Goal: Transaction & Acquisition: Purchase product/service

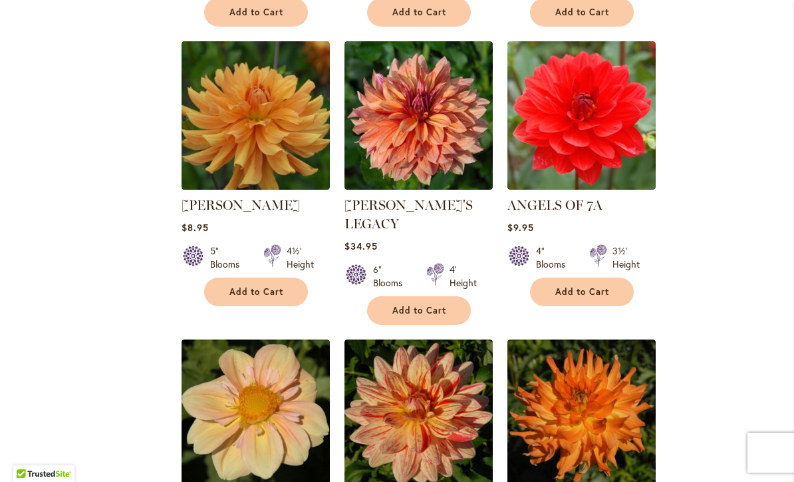
scroll to position [1102, 0]
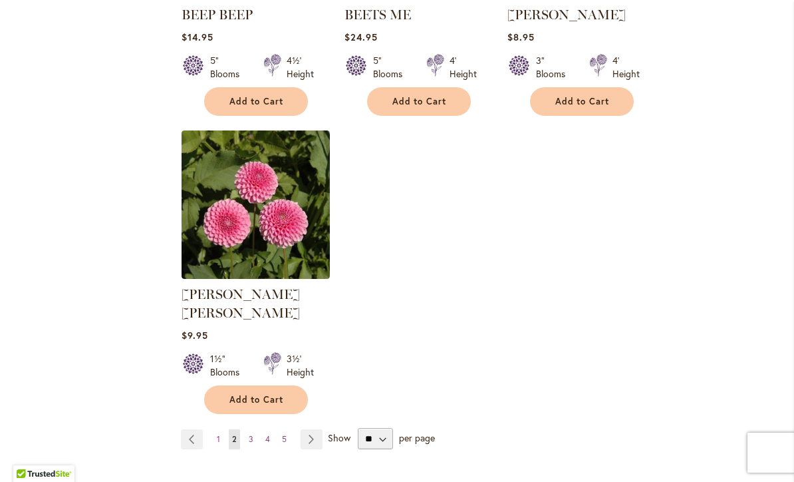
scroll to position [1572, 0]
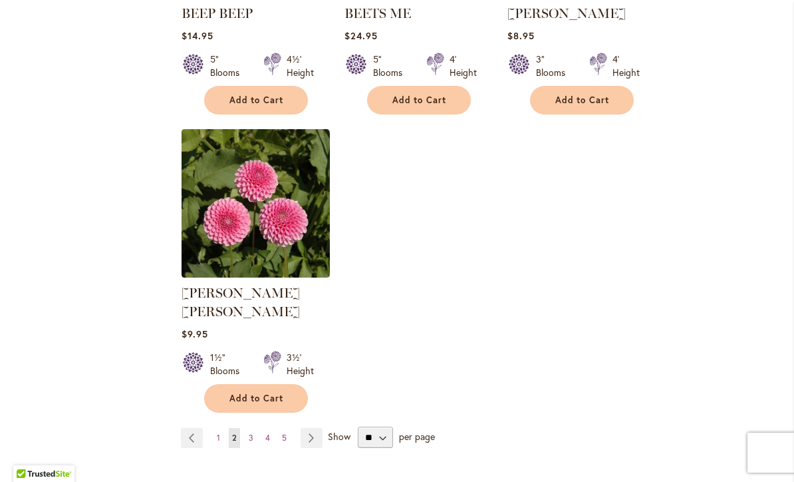
click at [249, 432] on span "3" at bounding box center [251, 437] width 5 height 10
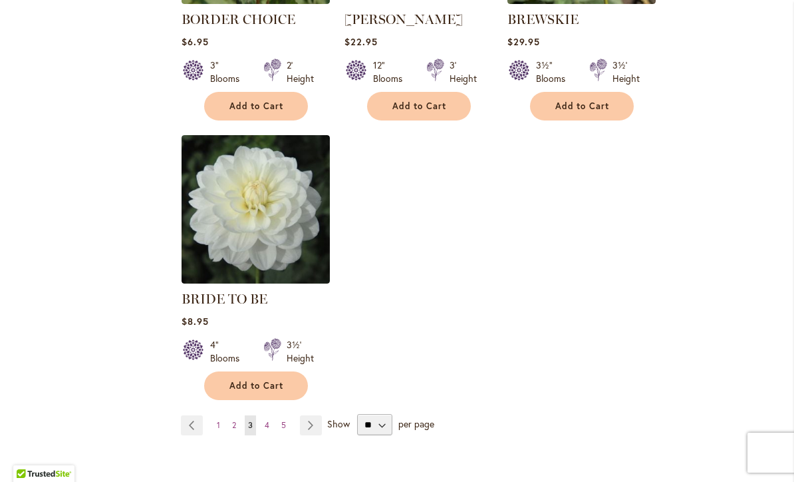
scroll to position [1684, 0]
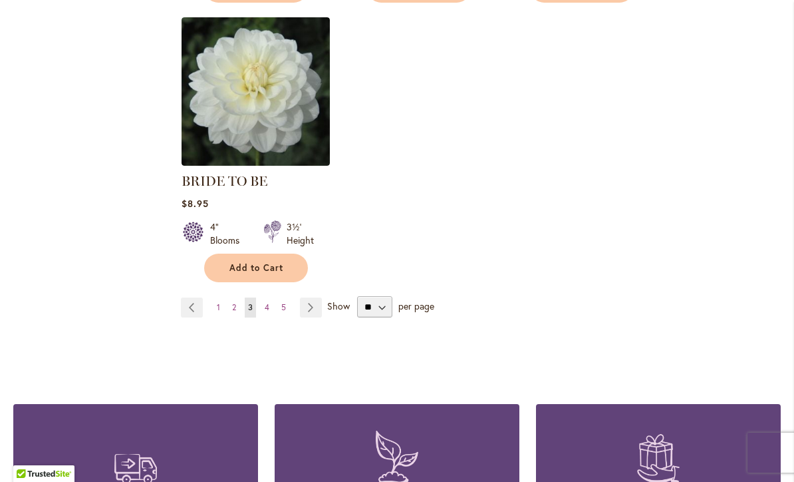
click at [304, 304] on link "Page Next" at bounding box center [311, 307] width 22 height 20
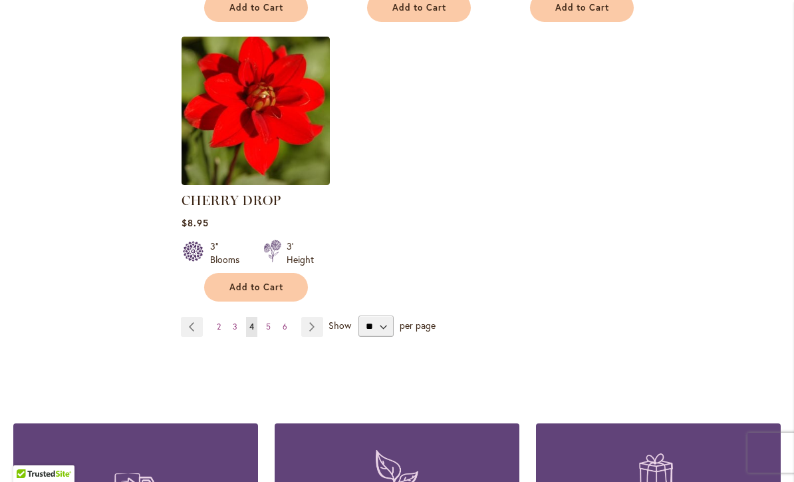
scroll to position [1687, 0]
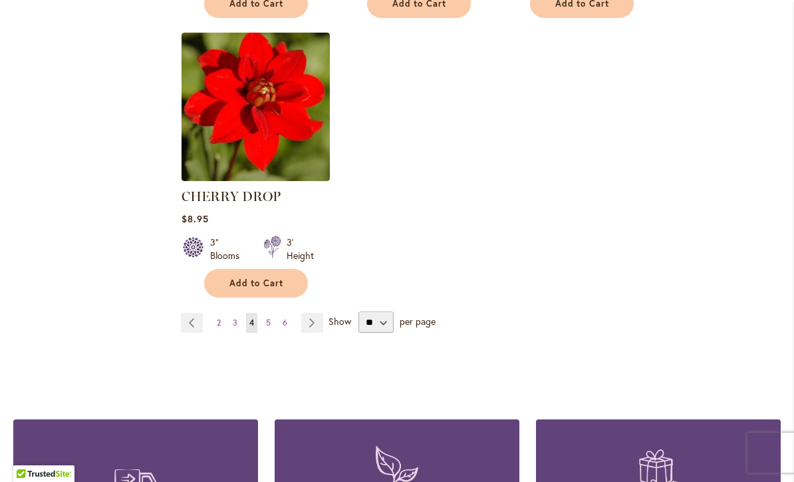
click at [319, 324] on link "Page Next" at bounding box center [312, 323] width 22 height 20
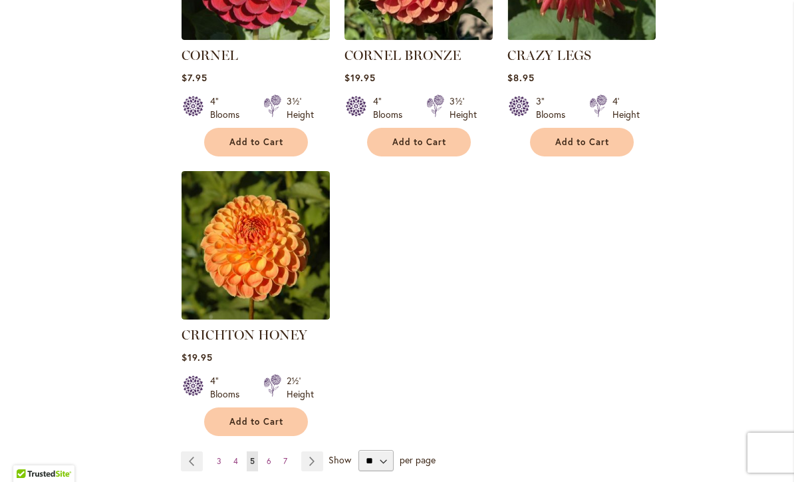
scroll to position [1587, 0]
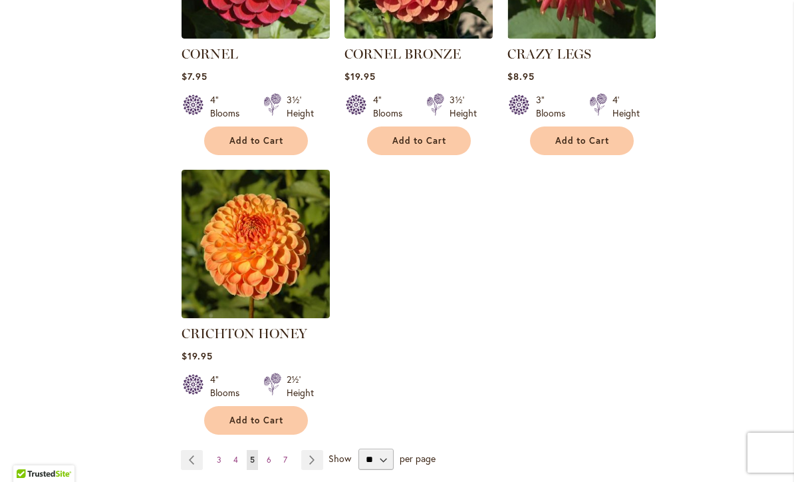
click at [310, 450] on link "Page Next" at bounding box center [312, 460] width 22 height 20
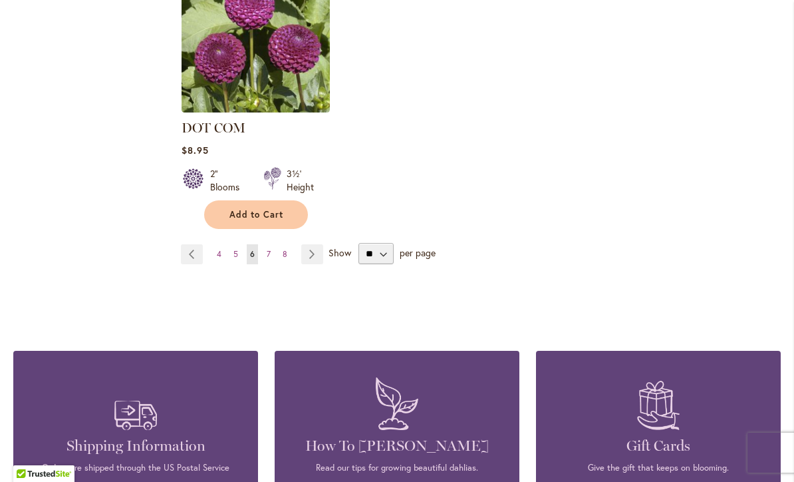
scroll to position [1797, 0]
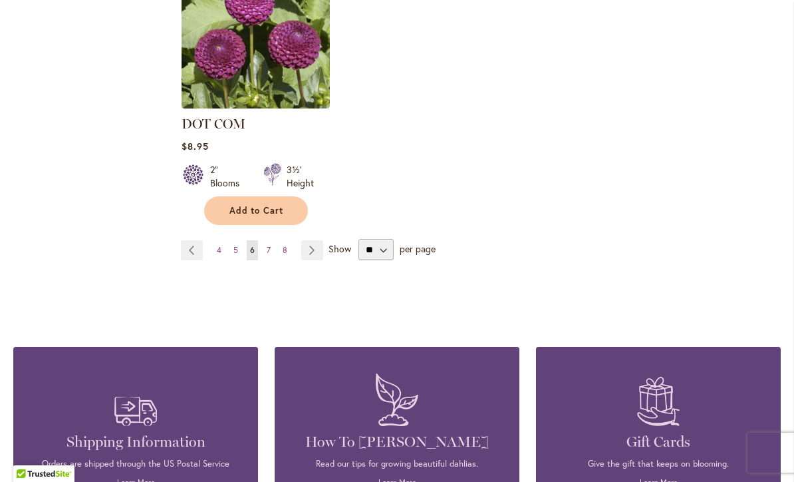
click at [315, 240] on link "Page Next" at bounding box center [312, 250] width 22 height 20
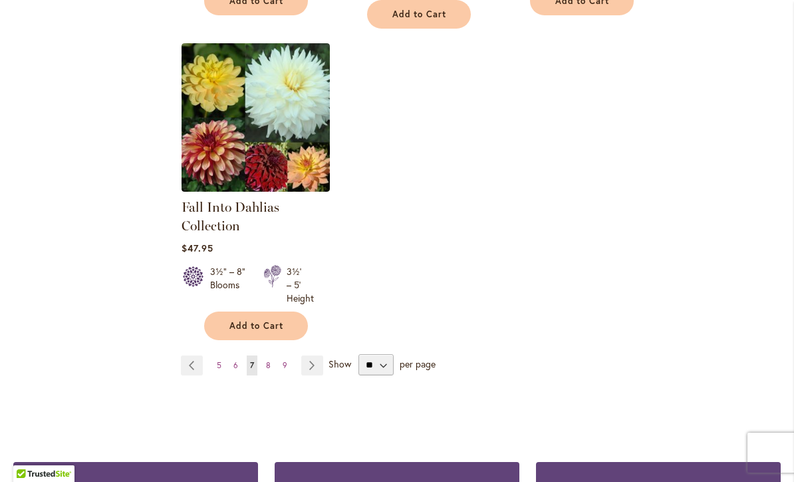
scroll to position [1778, 0]
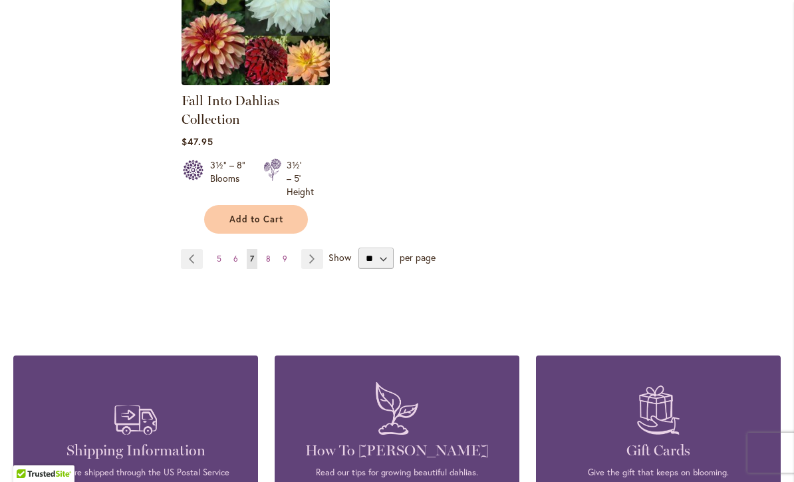
click at [308, 253] on link "Page Next" at bounding box center [312, 259] width 22 height 20
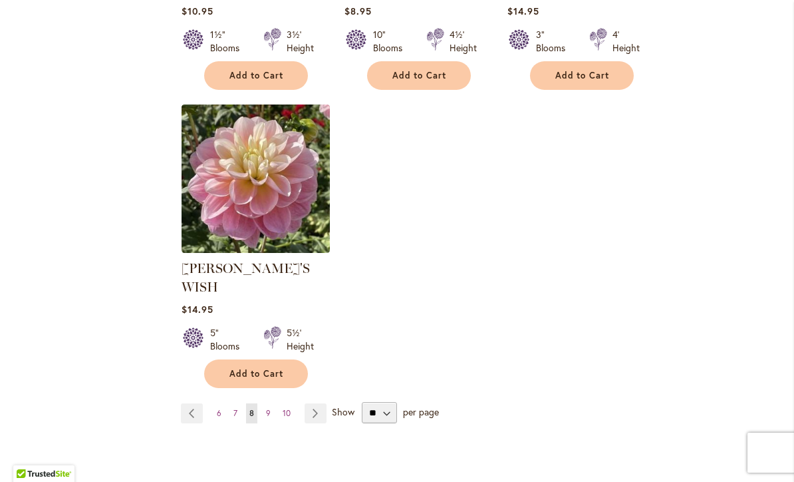
scroll to position [1655, 0]
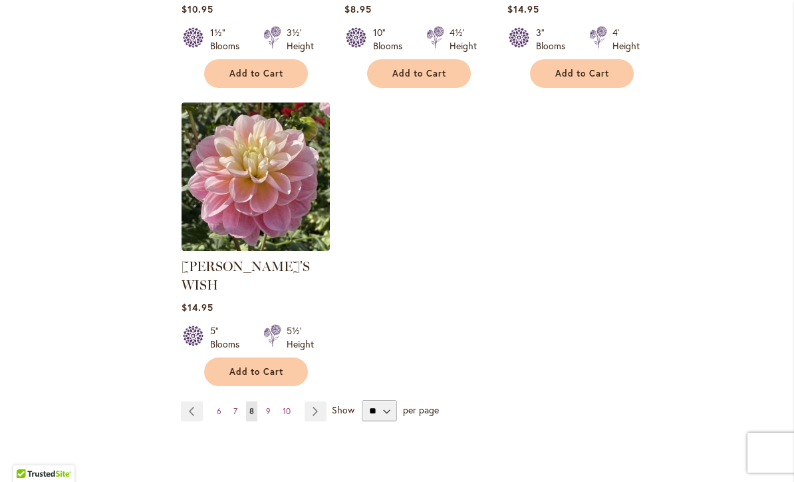
click at [316, 401] on link "Page Next" at bounding box center [316, 411] width 22 height 20
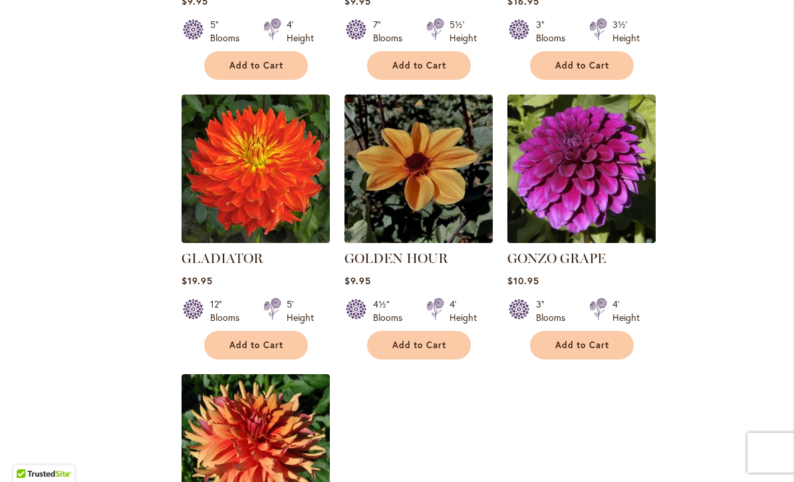
scroll to position [1383, 0]
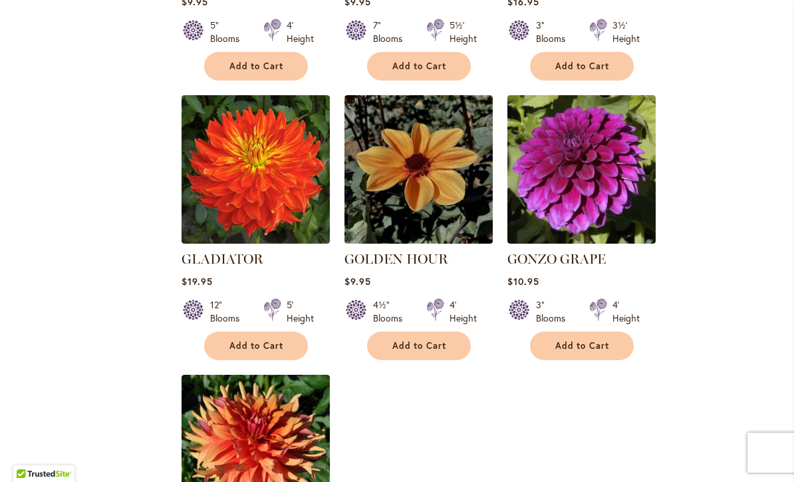
click at [580, 142] on img at bounding box center [582, 169] width 148 height 148
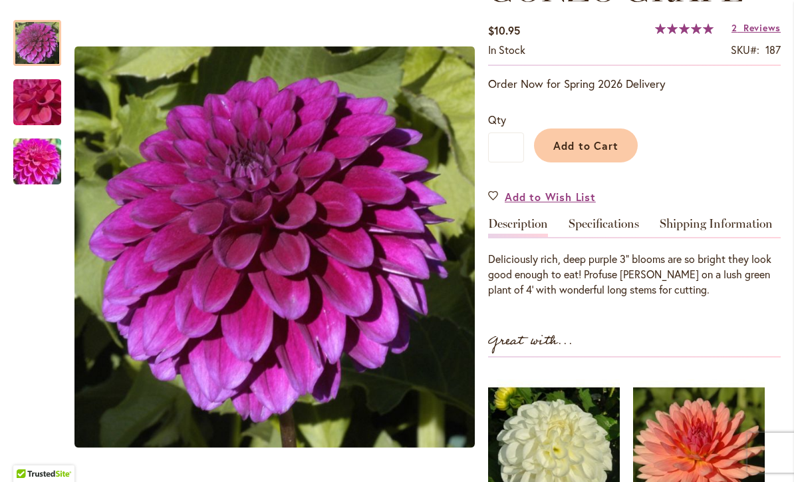
scroll to position [224, 0]
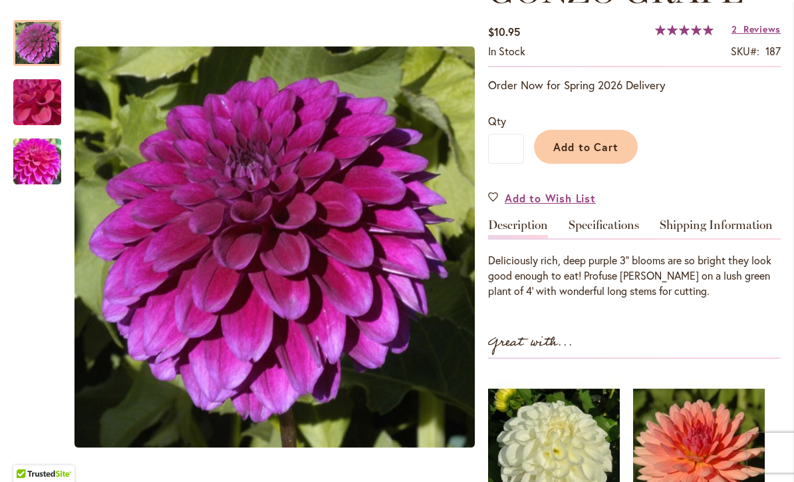
click at [601, 144] on span "Add to Cart" at bounding box center [587, 147] width 66 height 14
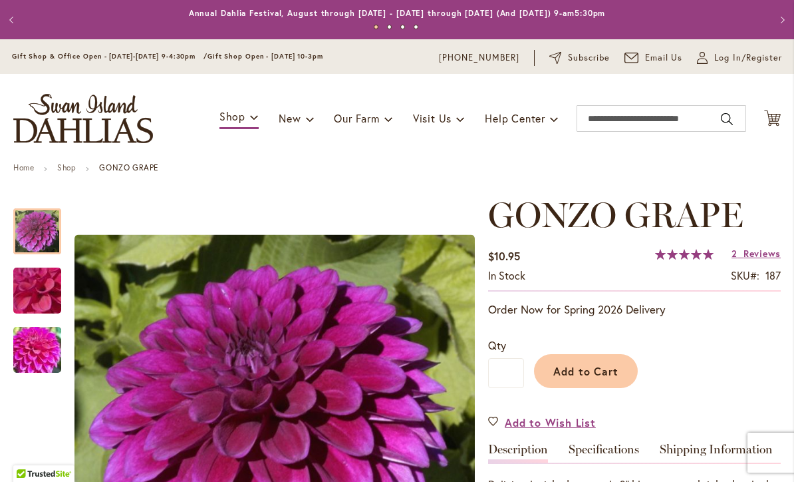
click at [765, 125] on icon "Cart .cls-1 { fill: #231f20; }" at bounding box center [772, 118] width 17 height 17
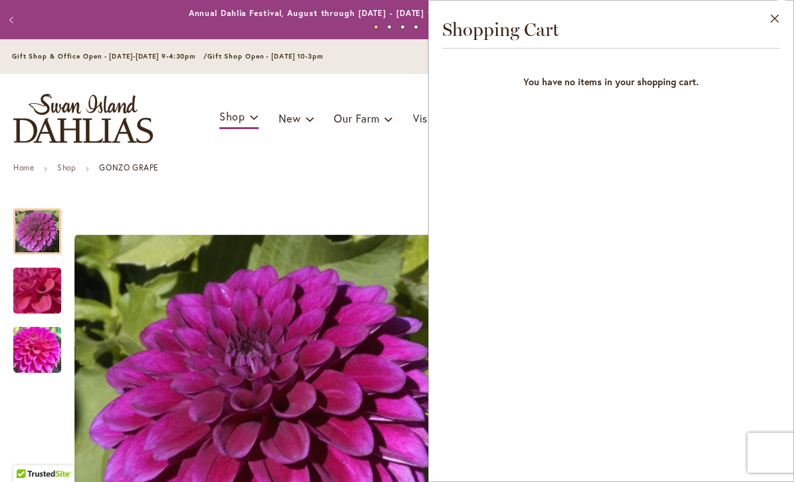
click at [773, 15] on button "Close" at bounding box center [775, 22] width 37 height 42
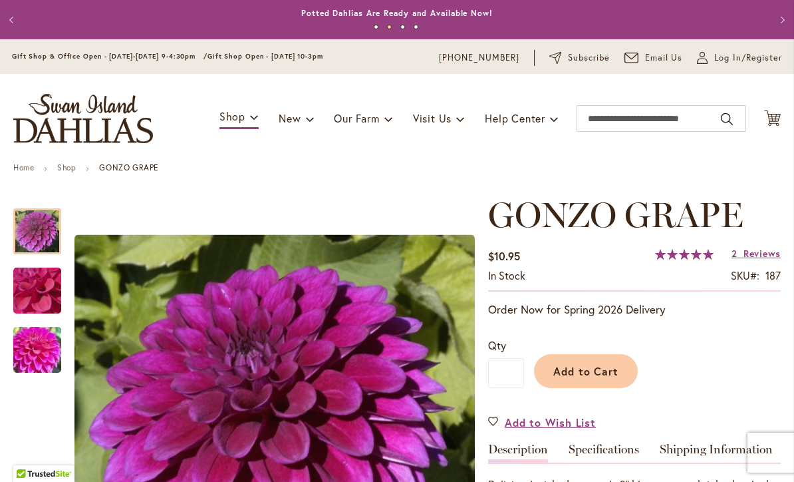
click at [767, 116] on icon "Cart .cls-1 { fill: #231f20; }" at bounding box center [772, 118] width 17 height 17
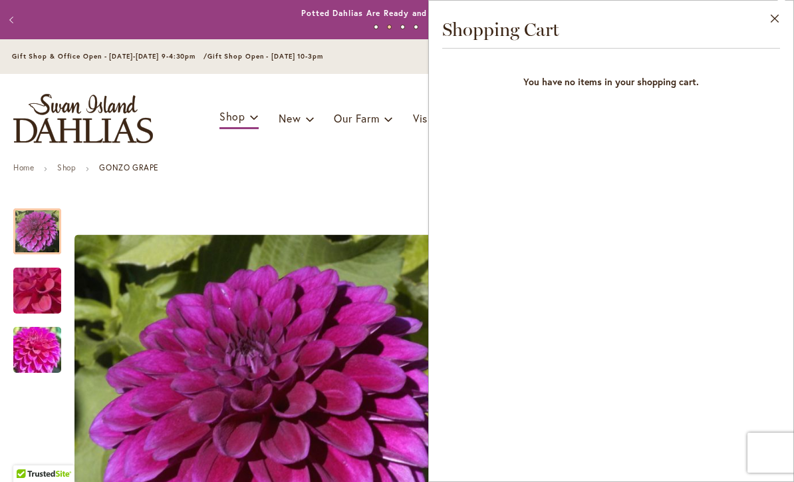
click at [361, 170] on ul "Home Shop GONZO GRAPE" at bounding box center [397, 169] width 768 height 12
